Goal: Task Accomplishment & Management: Manage account settings

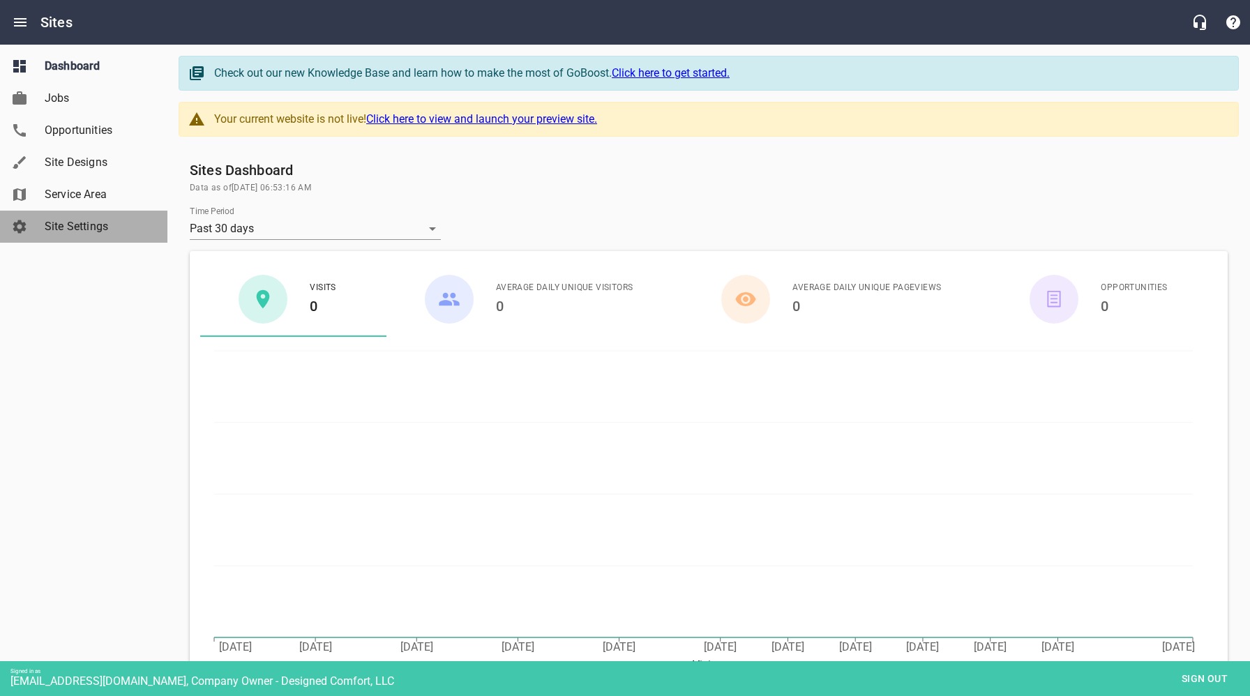
click at [94, 232] on span "Site Settings" at bounding box center [98, 226] width 106 height 17
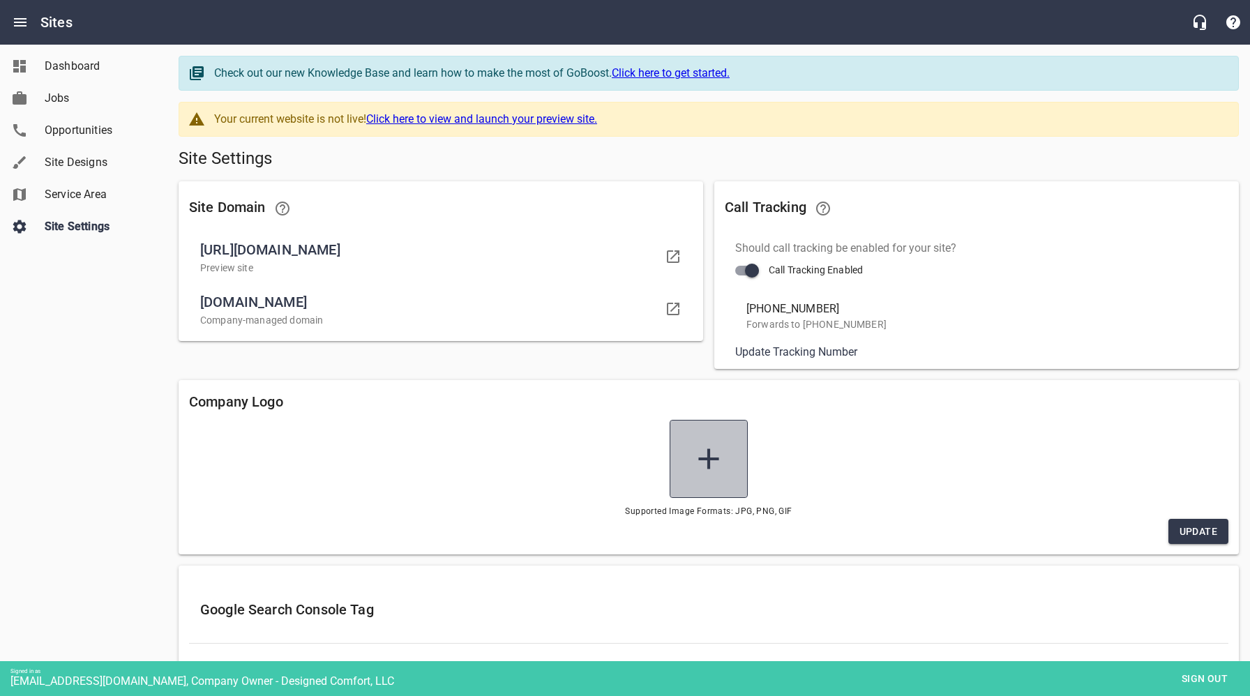
click at [710, 461] on icon at bounding box center [708, 458] width 35 height 35
click at [0, 0] on input "file" at bounding box center [0, 0] width 0 height 0
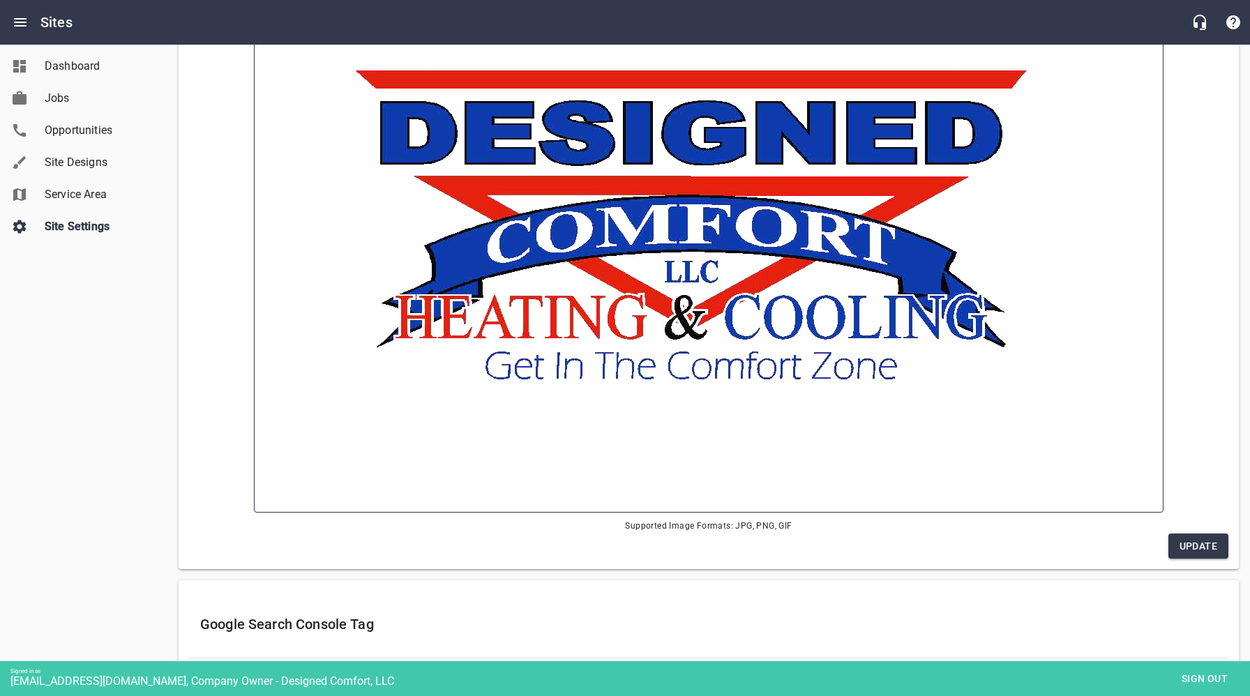
scroll to position [489, 0]
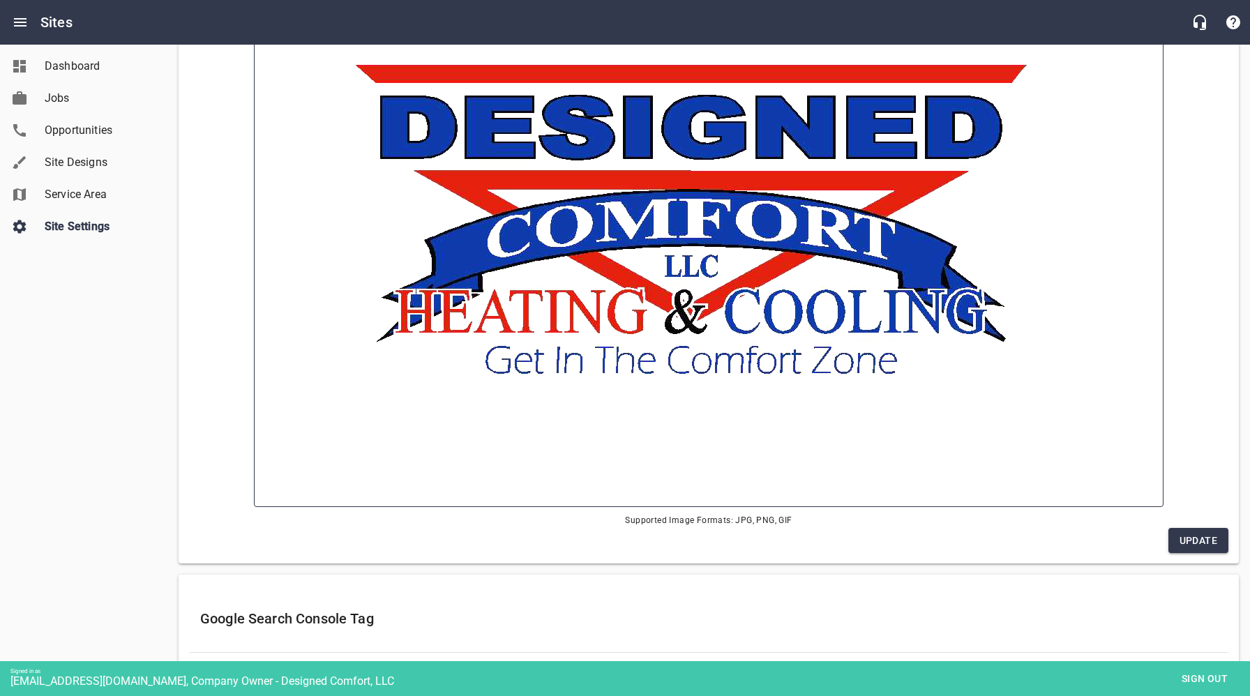
click at [1198, 541] on span "Update" at bounding box center [1198, 540] width 38 height 17
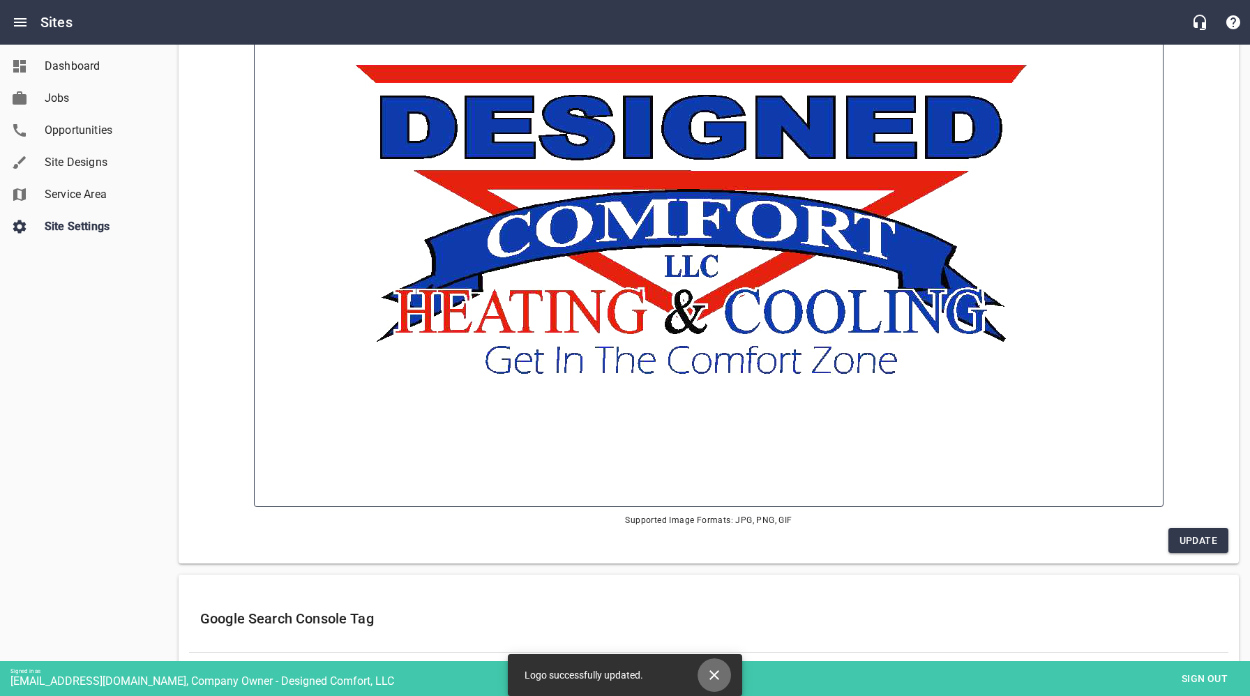
click at [715, 672] on icon "Close" at bounding box center [714, 675] width 17 height 17
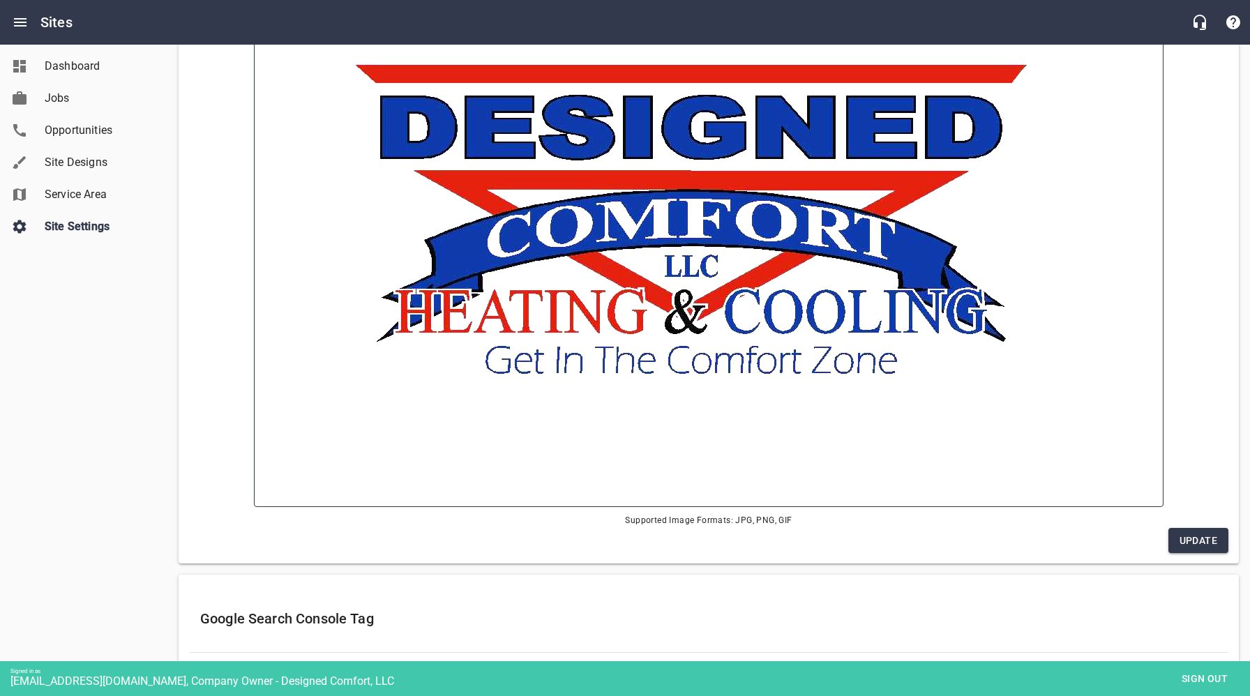
click at [740, 321] on img at bounding box center [708, 219] width 866 height 533
click at [0, 0] on input "file" at bounding box center [0, 0] width 0 height 0
click at [741, 285] on img at bounding box center [708, 219] width 866 height 533
click at [0, 0] on input "file" at bounding box center [0, 0] width 0 height 0
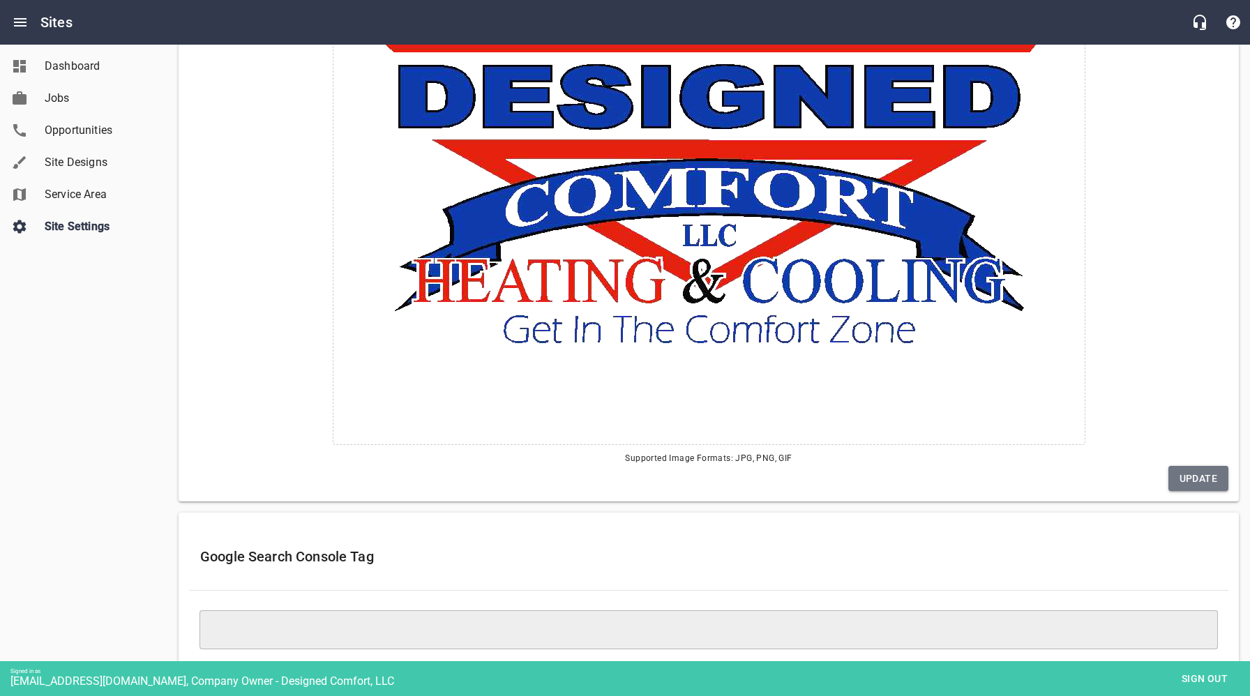
click at [1186, 474] on span "Update" at bounding box center [1198, 478] width 38 height 17
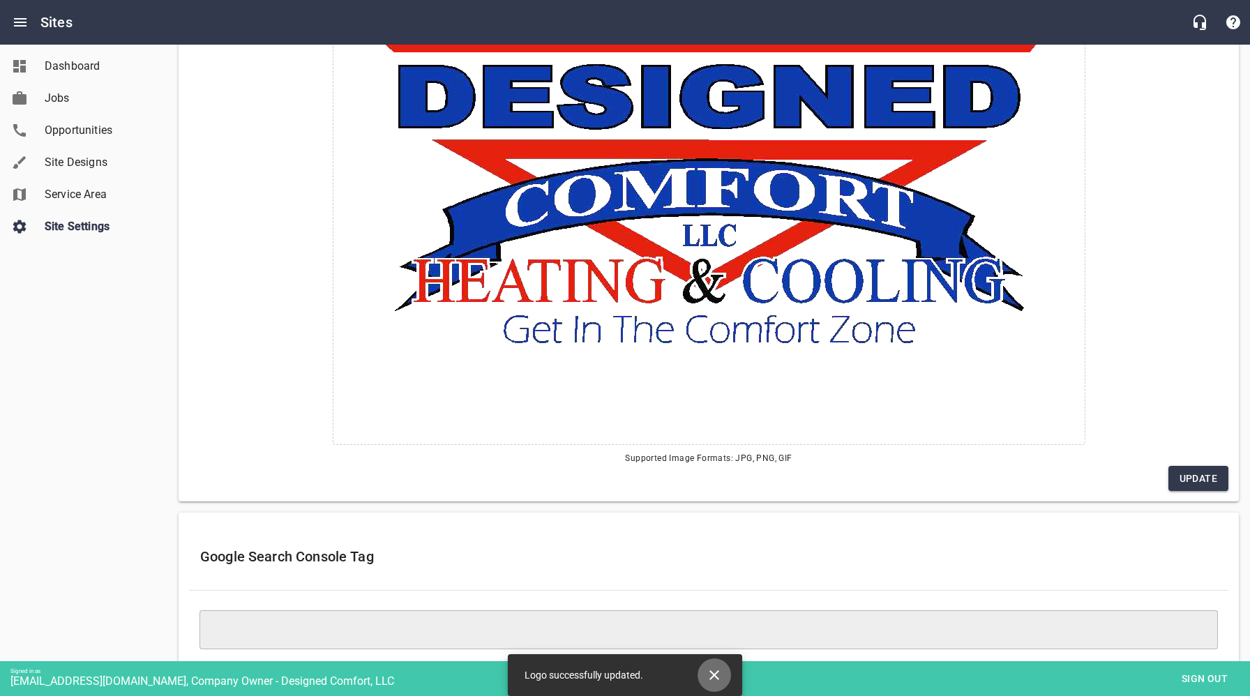
drag, startPoint x: 719, startPoint y: 677, endPoint x: 811, endPoint y: 676, distance: 92.1
click at [719, 677] on icon "Close" at bounding box center [714, 675] width 17 height 17
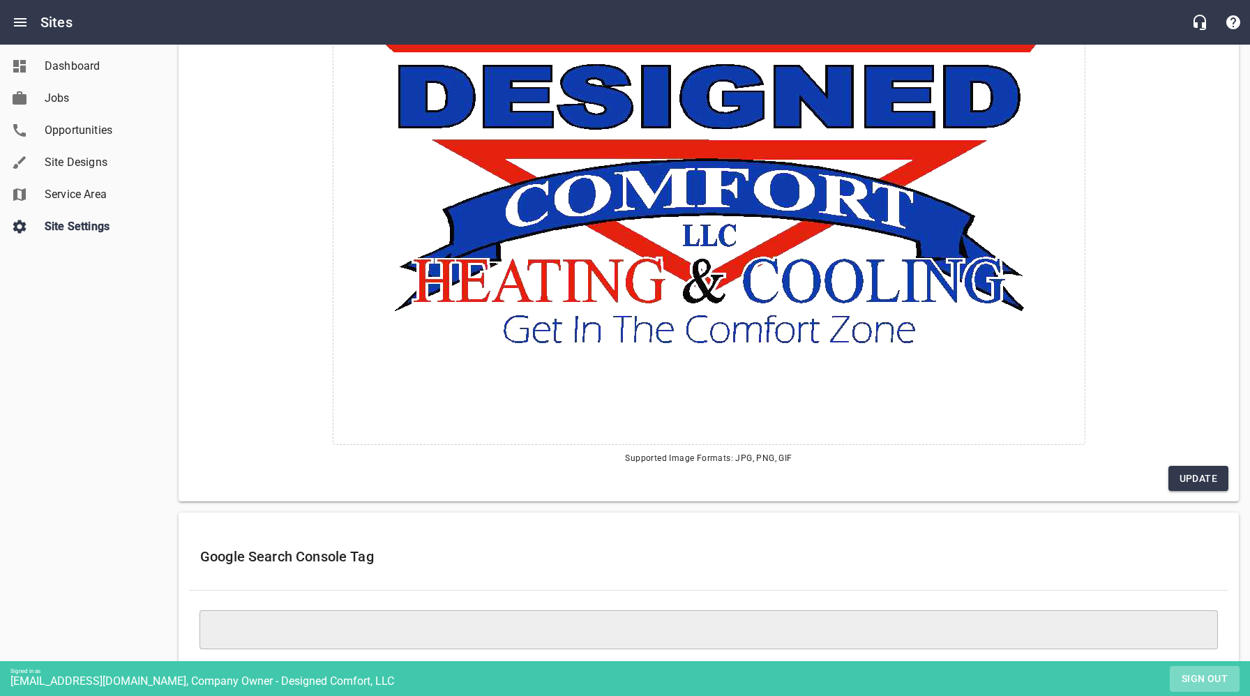
drag, startPoint x: 1196, startPoint y: 679, endPoint x: 1092, endPoint y: 619, distance: 120.0
click at [1196, 679] on span "Sign out" at bounding box center [1204, 678] width 59 height 17
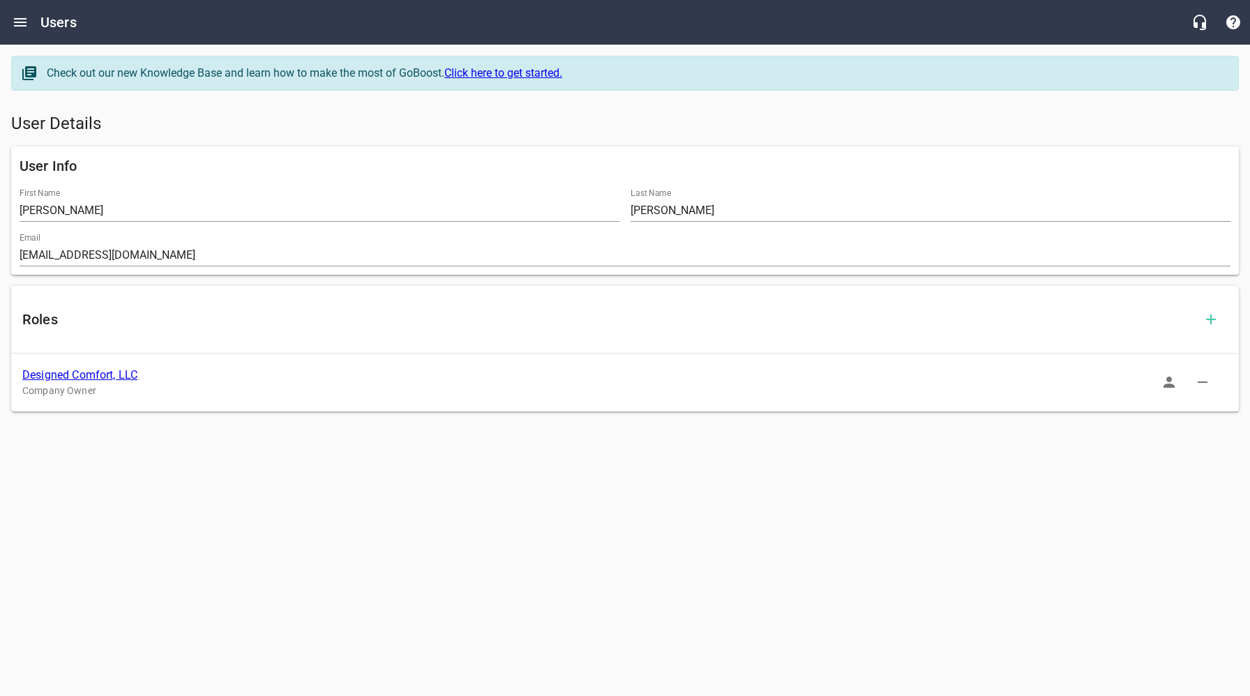
click at [90, 371] on link "Designed Comfort, LLC" at bounding box center [79, 374] width 115 height 13
